Goal: Transaction & Acquisition: Book appointment/travel/reservation

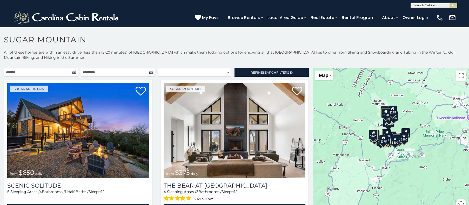
drag, startPoint x: 377, startPoint y: 140, endPoint x: 343, endPoint y: 115, distance: 42.1
click at [343, 115] on div "$650 $375 $350 $350 $200 $375 $195 $265 $190 $175 $155 $290 $175 $345 $1,095 $1…" at bounding box center [391, 141] width 156 height 147
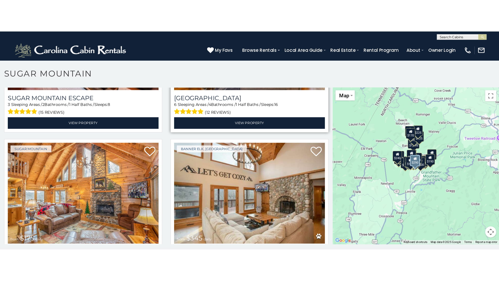
scroll to position [831, 0]
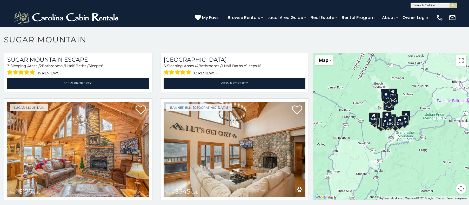
click at [391, 119] on div "$290" at bounding box center [390, 122] width 9 height 10
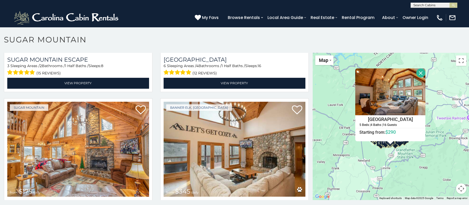
click at [417, 74] on button "Close" at bounding box center [420, 72] width 9 height 9
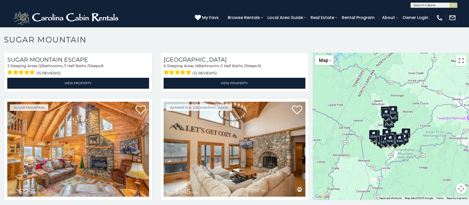
click at [458, 62] on button "Toggle fullscreen view" at bounding box center [461, 60] width 10 height 10
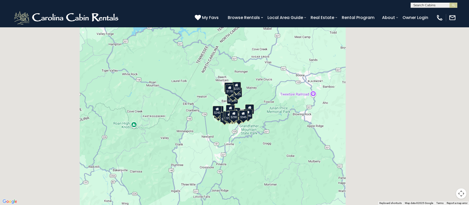
scroll to position [874, 0]
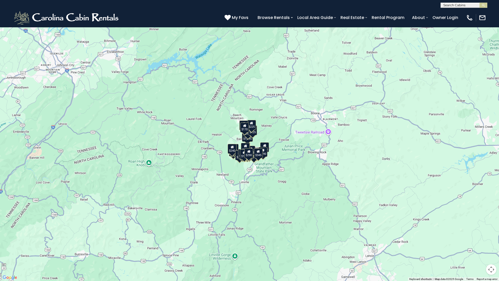
click at [15, 11] on button "Map" at bounding box center [12, 8] width 18 height 10
click at [250, 158] on div "$350" at bounding box center [249, 154] width 9 height 10
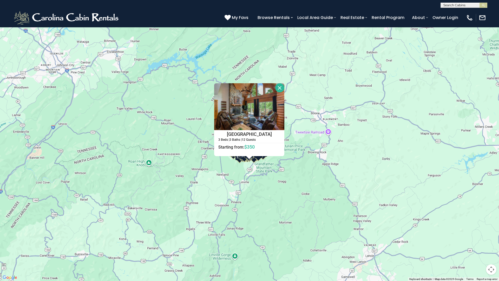
click at [469, 204] on button "Map camera controls" at bounding box center [491, 269] width 10 height 10
click at [469, 204] on button "Zoom in" at bounding box center [478, 243] width 10 height 10
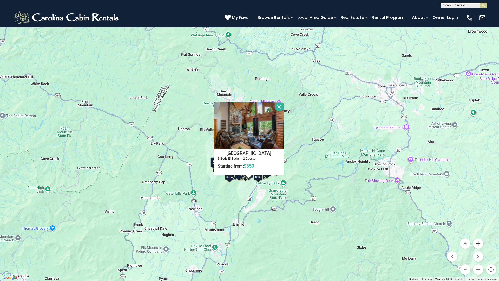
click at [469, 204] on button "Zoom in" at bounding box center [478, 243] width 10 height 10
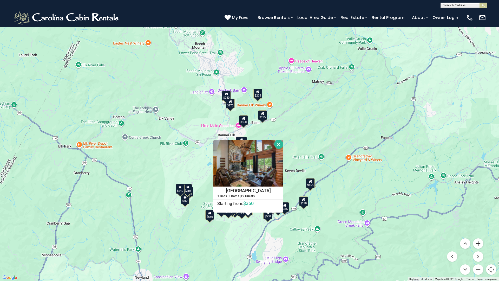
click at [469, 204] on button "Zoom in" at bounding box center [478, 243] width 10 height 10
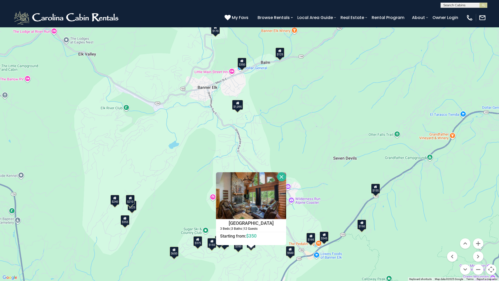
drag, startPoint x: 315, startPoint y: 200, endPoint x: 319, endPoint y: 156, distance: 44.1
click at [319, 156] on div "$650 $375 $350 $350 $200 $375 $195 $265 $190 $175 $155 $290 $175 $345 $1,095 $1…" at bounding box center [249, 140] width 499 height 281
click at [280, 176] on button "Close" at bounding box center [281, 176] width 9 height 9
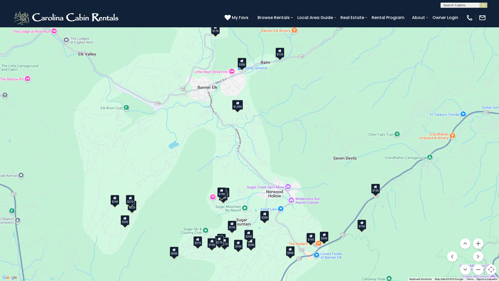
click at [241, 63] on div "$350" at bounding box center [241, 63] width 9 height 10
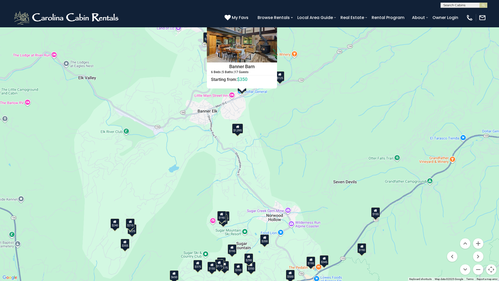
click at [241, 131] on div "$1,095" at bounding box center [237, 128] width 11 height 10
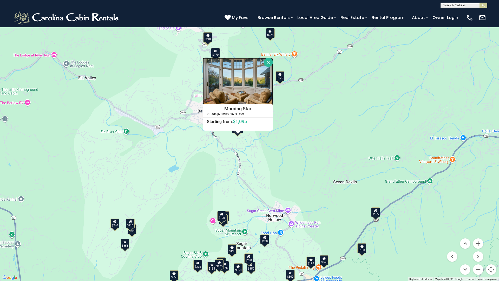
click at [242, 82] on img at bounding box center [238, 81] width 70 height 47
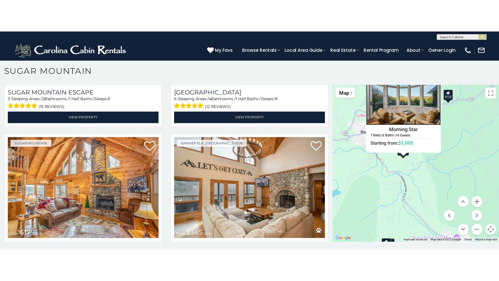
scroll to position [3, 0]
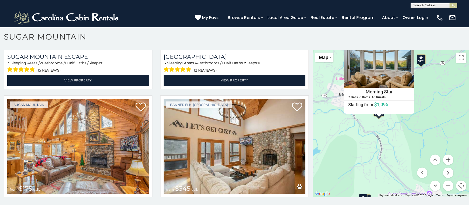
click at [446, 158] on button "Zoom in" at bounding box center [448, 159] width 10 height 10
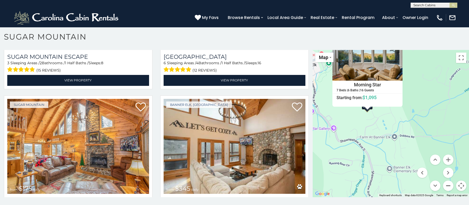
click at [446, 187] on button "Zoom out" at bounding box center [448, 185] width 10 height 10
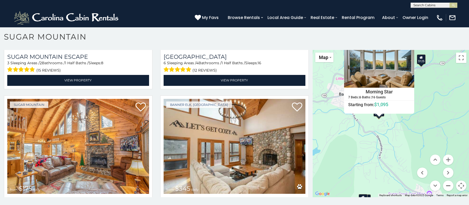
click at [446, 187] on button "Zoom out" at bounding box center [448, 185] width 10 height 10
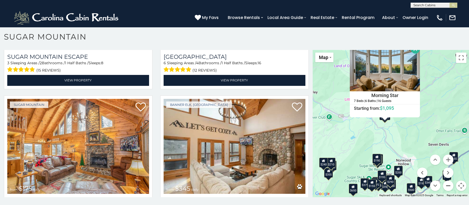
click at [446, 187] on button "Zoom out" at bounding box center [448, 185] width 10 height 10
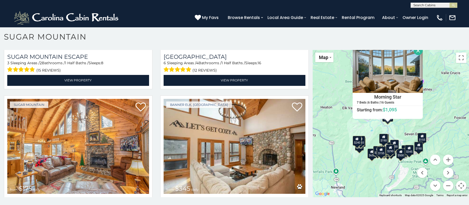
click at [377, 178] on div "$650 $375 $350 $350 $200 $375 $195 $265 $190 $175 $155 $290 $175 $345 $1,095 $1…" at bounding box center [391, 123] width 156 height 147
click at [364, 177] on div "$650 $375 $350 $350 $200 $375 $195 $265 $190 $175 $155 $290 $175 $345 $1,095 $1…" at bounding box center [391, 123] width 156 height 147
click at [458, 59] on button "Toggle fullscreen view" at bounding box center [461, 57] width 10 height 10
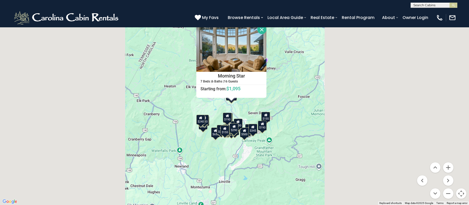
scroll to position [874, 0]
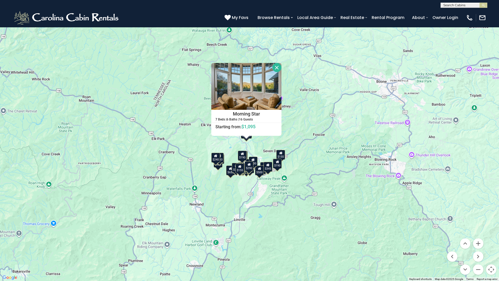
click at [277, 68] on button "Close" at bounding box center [276, 67] width 9 height 9
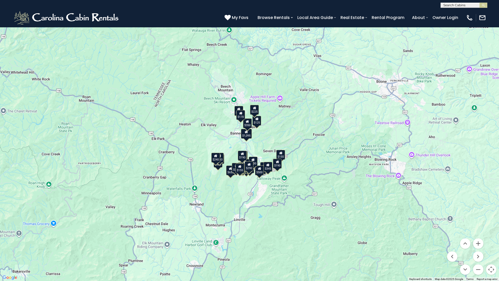
click at [241, 116] on div "$170" at bounding box center [240, 115] width 9 height 10
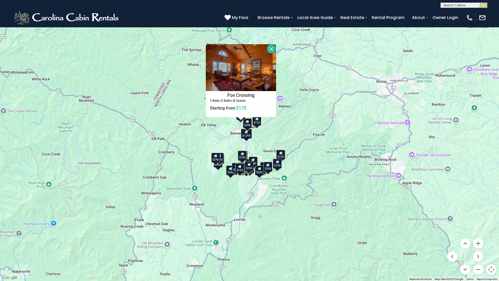
click at [291, 126] on div "$650 $375 $350 $350 $200 $375 $195 $265 $190 $175 $155 $290 $175 $345 $1,095 $1…" at bounding box center [249, 140] width 499 height 281
click at [260, 122] on div "$125" at bounding box center [256, 121] width 9 height 10
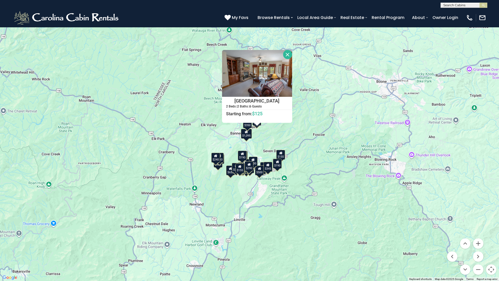
click at [242, 157] on div "$190" at bounding box center [242, 155] width 9 height 10
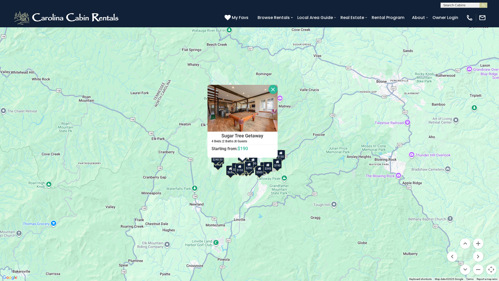
click at [215, 161] on div "$240" at bounding box center [215, 157] width 9 height 10
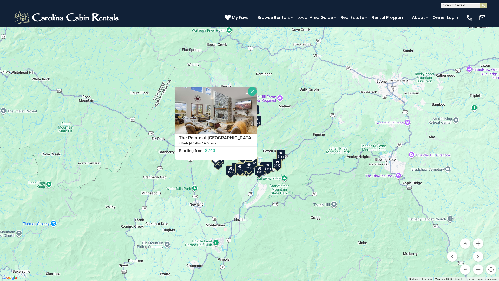
click at [281, 155] on div "$155" at bounding box center [280, 155] width 9 height 10
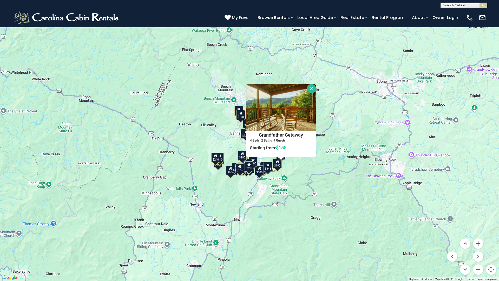
click at [278, 166] on div "$190" at bounding box center [277, 163] width 9 height 10
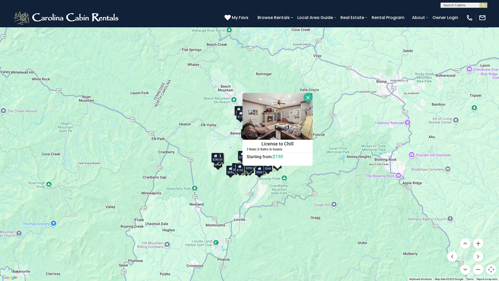
click at [268, 170] on div "$345" at bounding box center [267, 167] width 9 height 10
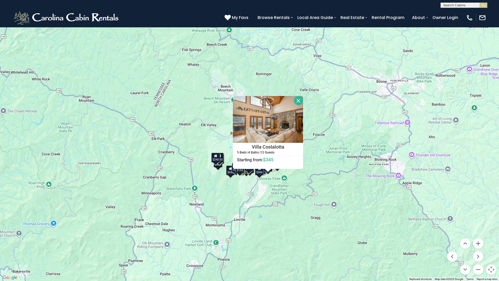
click at [258, 174] on div "$500" at bounding box center [259, 170] width 9 height 10
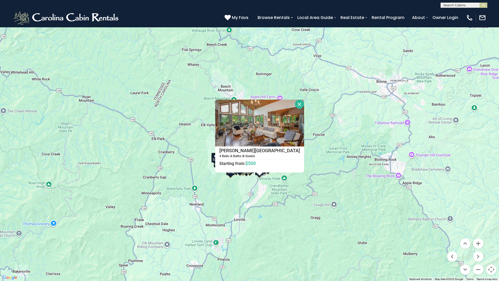
click at [295, 103] on button "Close" at bounding box center [299, 103] width 9 height 9
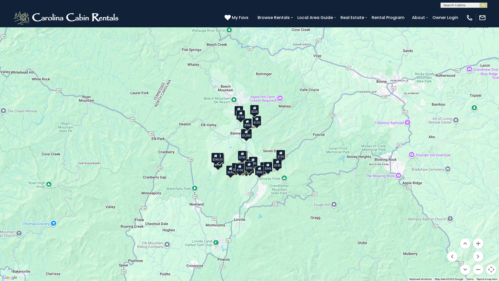
click at [469, 8] on button "Toggle fullscreen view" at bounding box center [491, 8] width 10 height 10
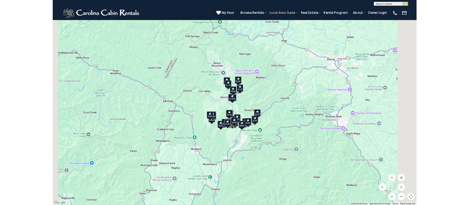
scroll to position [831, 0]
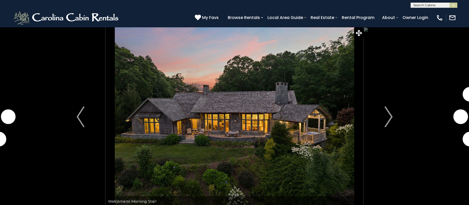
click at [390, 112] on img "Next" at bounding box center [389, 116] width 8 height 21
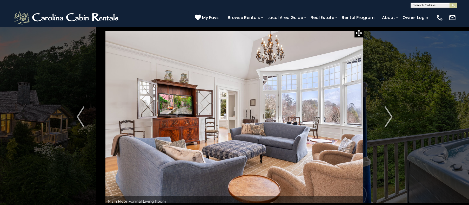
click at [390, 112] on img "Next" at bounding box center [389, 116] width 8 height 21
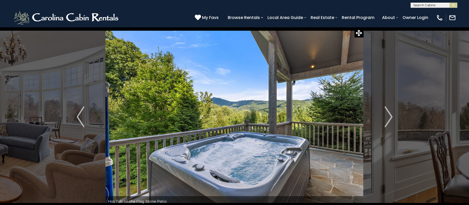
click at [390, 112] on img "Next" at bounding box center [389, 116] width 8 height 21
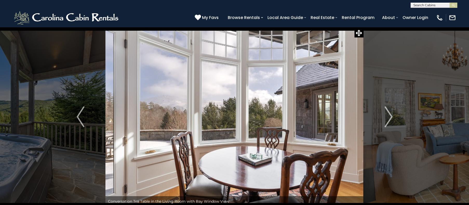
click at [390, 112] on img "Next" at bounding box center [389, 116] width 8 height 21
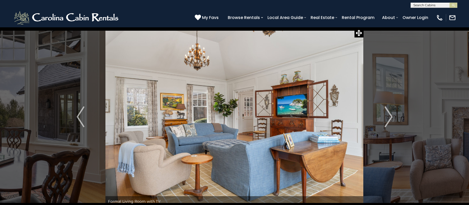
click at [390, 112] on img "Next" at bounding box center [389, 116] width 8 height 21
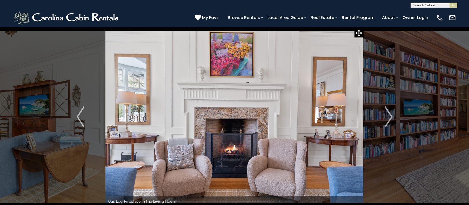
click at [390, 112] on img "Next" at bounding box center [389, 116] width 8 height 21
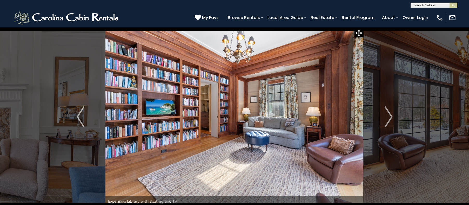
click at [390, 112] on img "Next" at bounding box center [389, 116] width 8 height 21
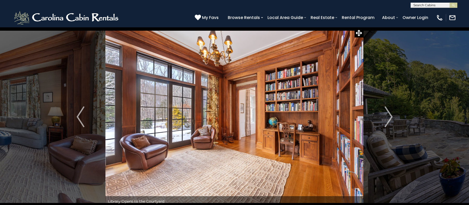
click at [390, 112] on img "Next" at bounding box center [389, 116] width 8 height 21
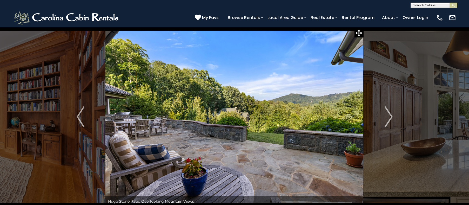
click at [390, 112] on img "Next" at bounding box center [389, 116] width 8 height 21
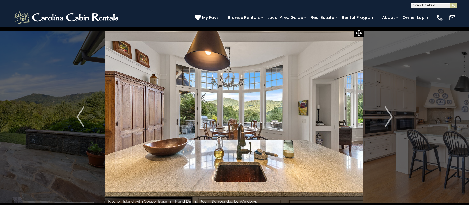
click at [390, 112] on img "Next" at bounding box center [389, 116] width 8 height 21
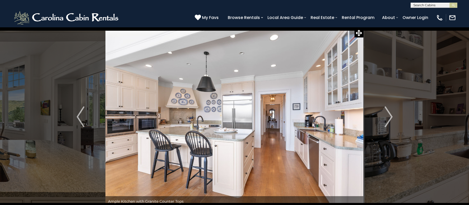
click at [390, 112] on img "Next" at bounding box center [389, 116] width 8 height 21
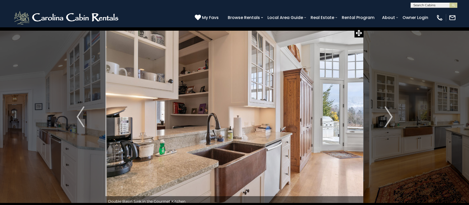
click at [390, 112] on img "Next" at bounding box center [389, 116] width 8 height 21
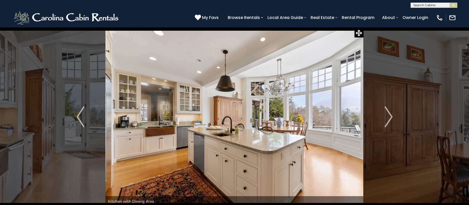
click at [390, 112] on img "Next" at bounding box center [389, 116] width 8 height 21
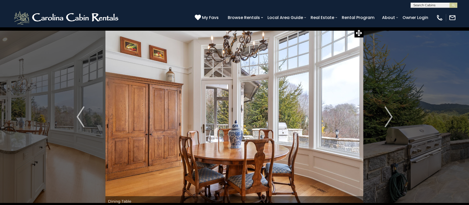
click at [390, 112] on img "Next" at bounding box center [389, 116] width 8 height 21
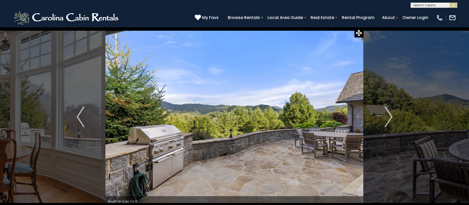
click at [390, 112] on img "Next" at bounding box center [389, 116] width 8 height 21
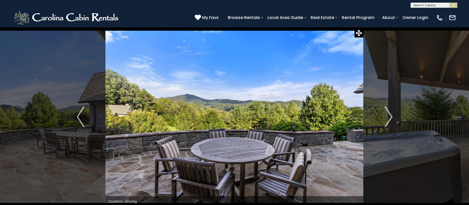
click at [390, 112] on img "Next" at bounding box center [389, 116] width 8 height 21
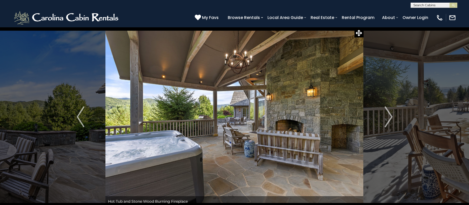
click at [390, 112] on img "Next" at bounding box center [389, 116] width 8 height 21
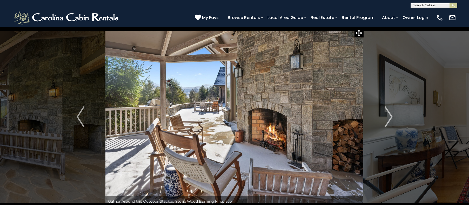
click at [390, 112] on img "Next" at bounding box center [389, 116] width 8 height 21
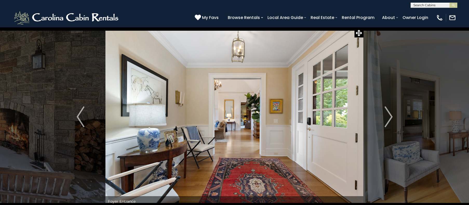
click at [390, 112] on img "Next" at bounding box center [389, 116] width 8 height 21
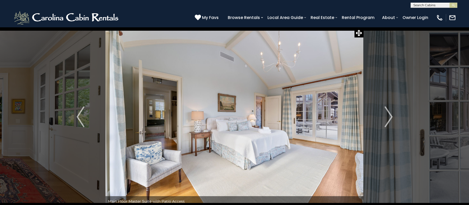
click at [390, 112] on img "Next" at bounding box center [389, 116] width 8 height 21
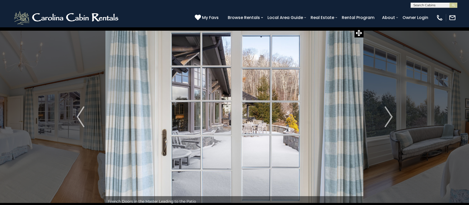
click at [390, 112] on img "Next" at bounding box center [389, 116] width 8 height 21
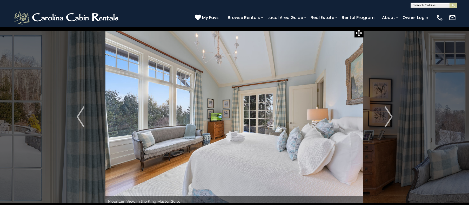
click at [390, 112] on img "Next" at bounding box center [389, 116] width 8 height 21
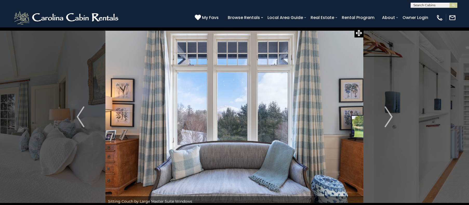
click at [390, 112] on img "Next" at bounding box center [389, 116] width 8 height 21
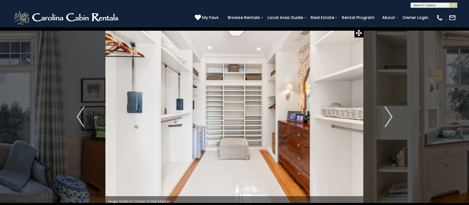
click at [390, 112] on img "Next" at bounding box center [389, 116] width 8 height 21
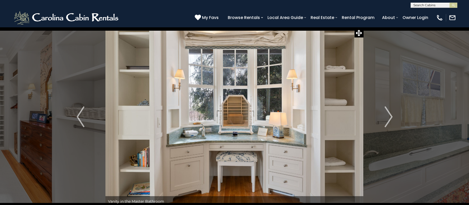
click at [390, 112] on img "Next" at bounding box center [389, 116] width 8 height 21
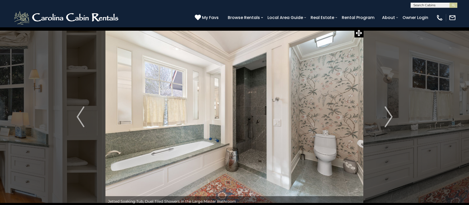
click at [390, 112] on img "Next" at bounding box center [389, 116] width 8 height 21
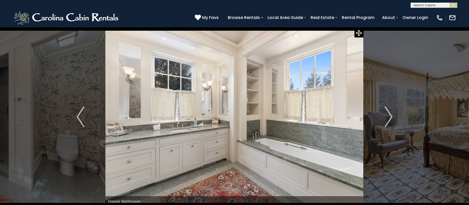
click at [358, 35] on icon at bounding box center [359, 33] width 6 height 6
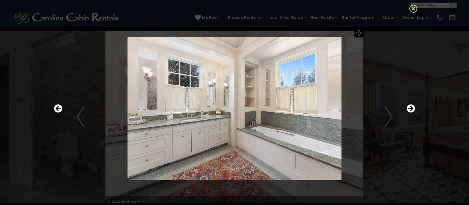
click at [412, 11] on icon at bounding box center [413, 8] width 8 height 8
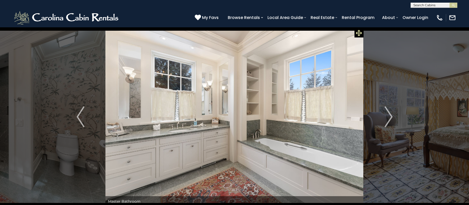
click at [358, 31] on icon at bounding box center [359, 33] width 6 height 6
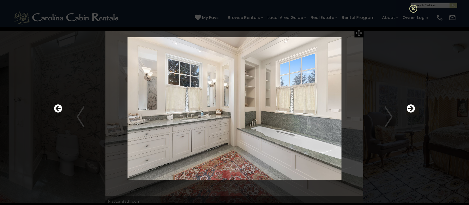
click at [414, 9] on icon at bounding box center [413, 8] width 8 height 8
